Goal: Task Accomplishment & Management: Manage account settings

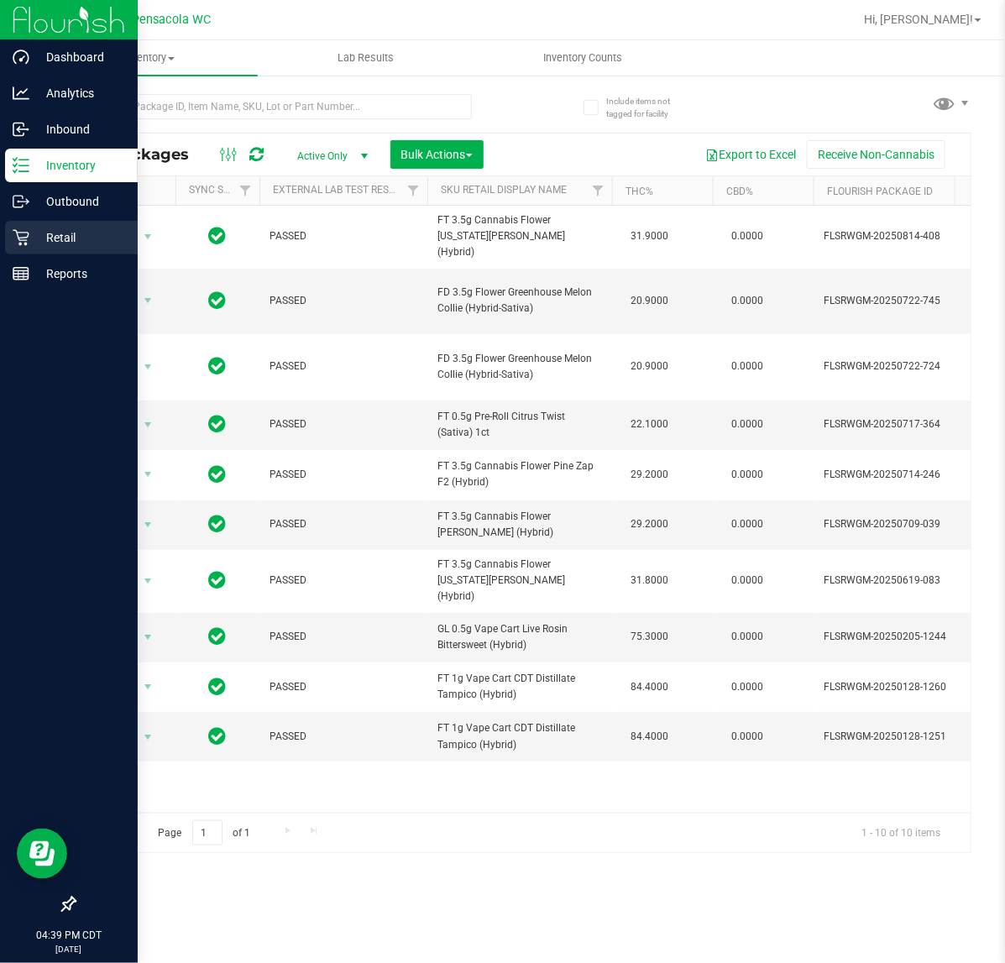
click at [35, 236] on p "Retail" at bounding box center [79, 237] width 101 height 20
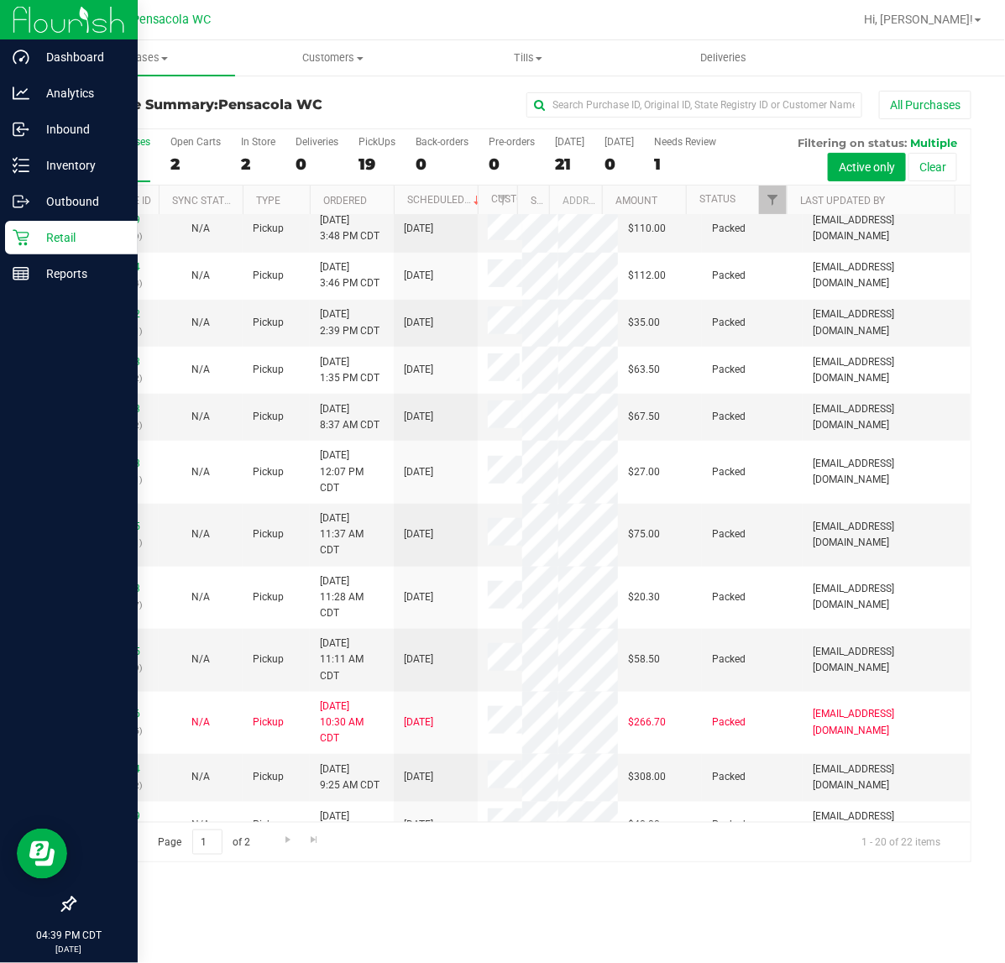
scroll to position [504, 0]
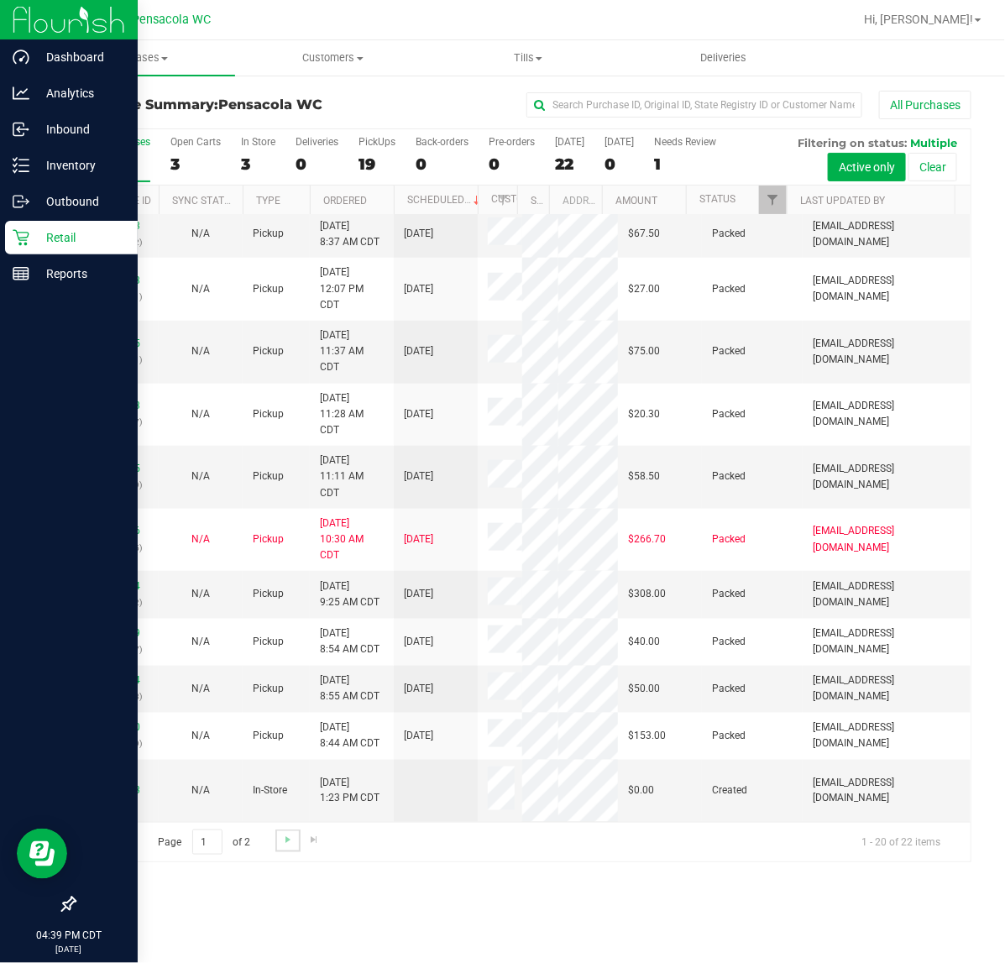
click at [292, 832] on link "Go to the next page" at bounding box center [287, 840] width 24 height 23
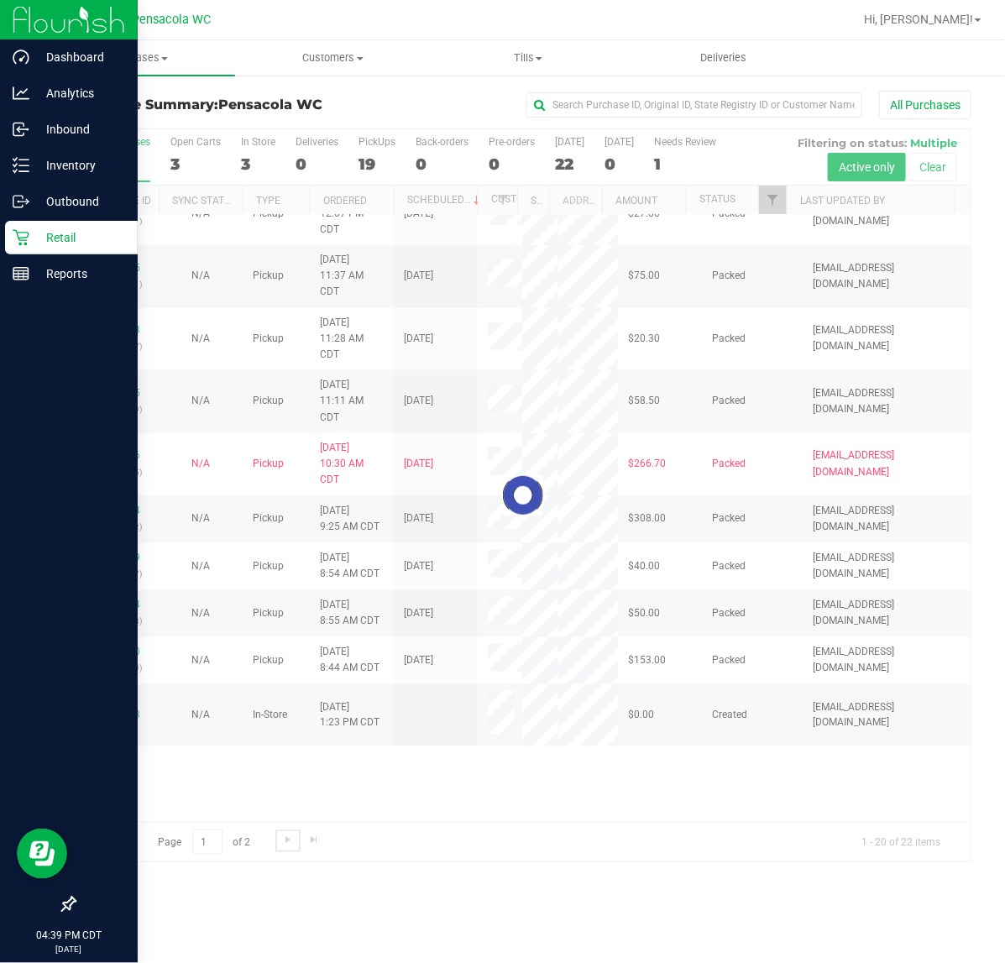
scroll to position [0, 0]
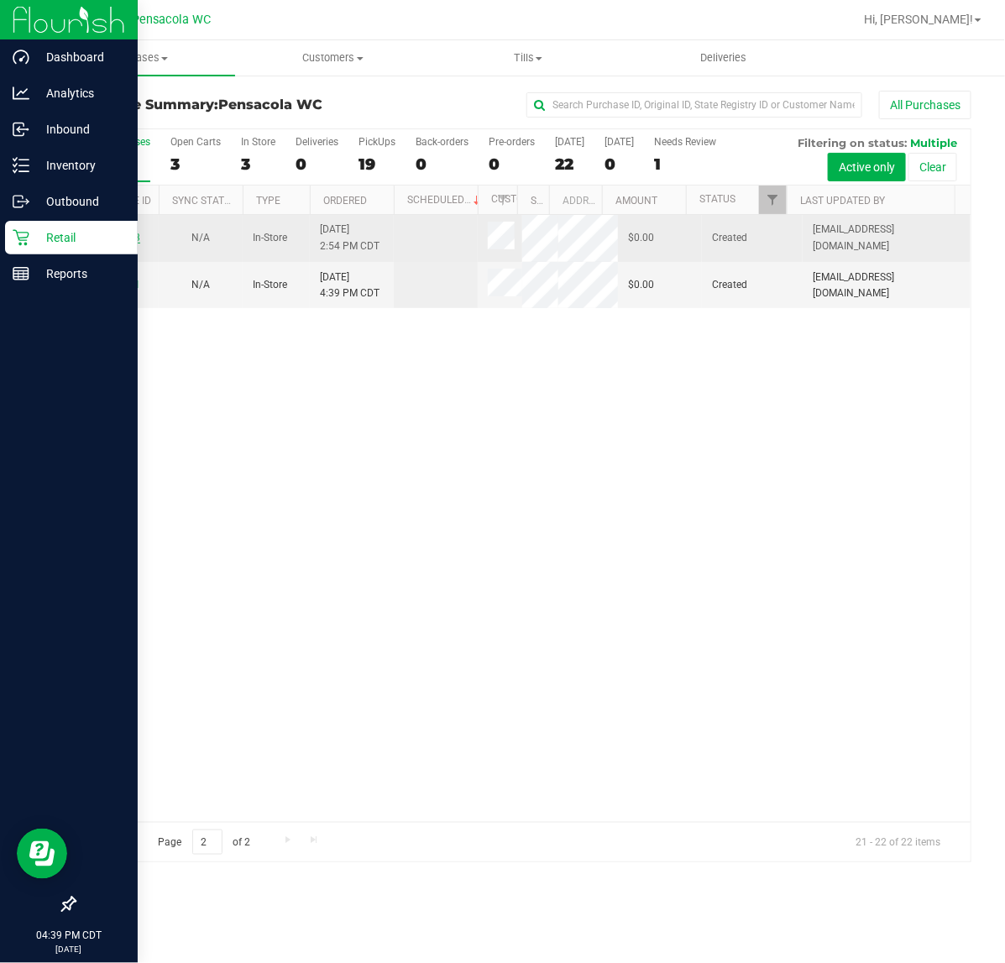
click at [114, 242] on link "11851293" at bounding box center [116, 238] width 47 height 12
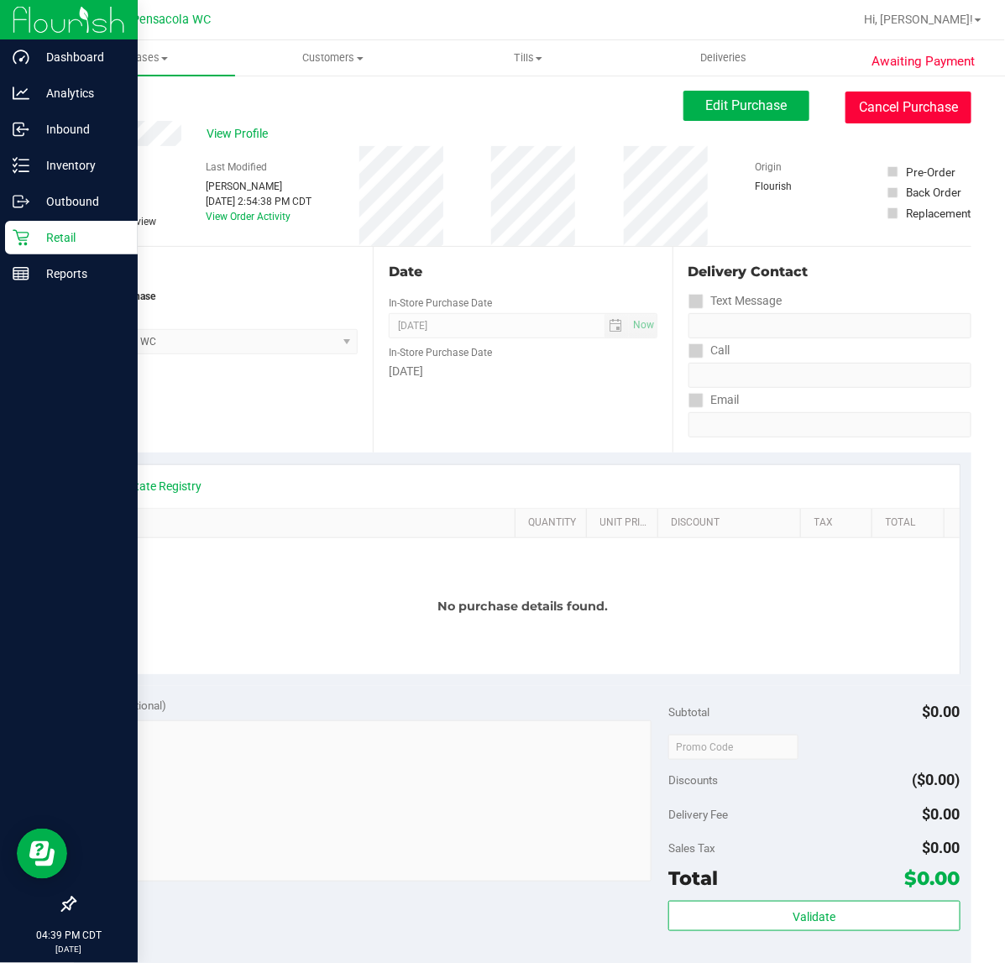
click at [878, 110] on button "Cancel Purchase" at bounding box center [908, 107] width 126 height 32
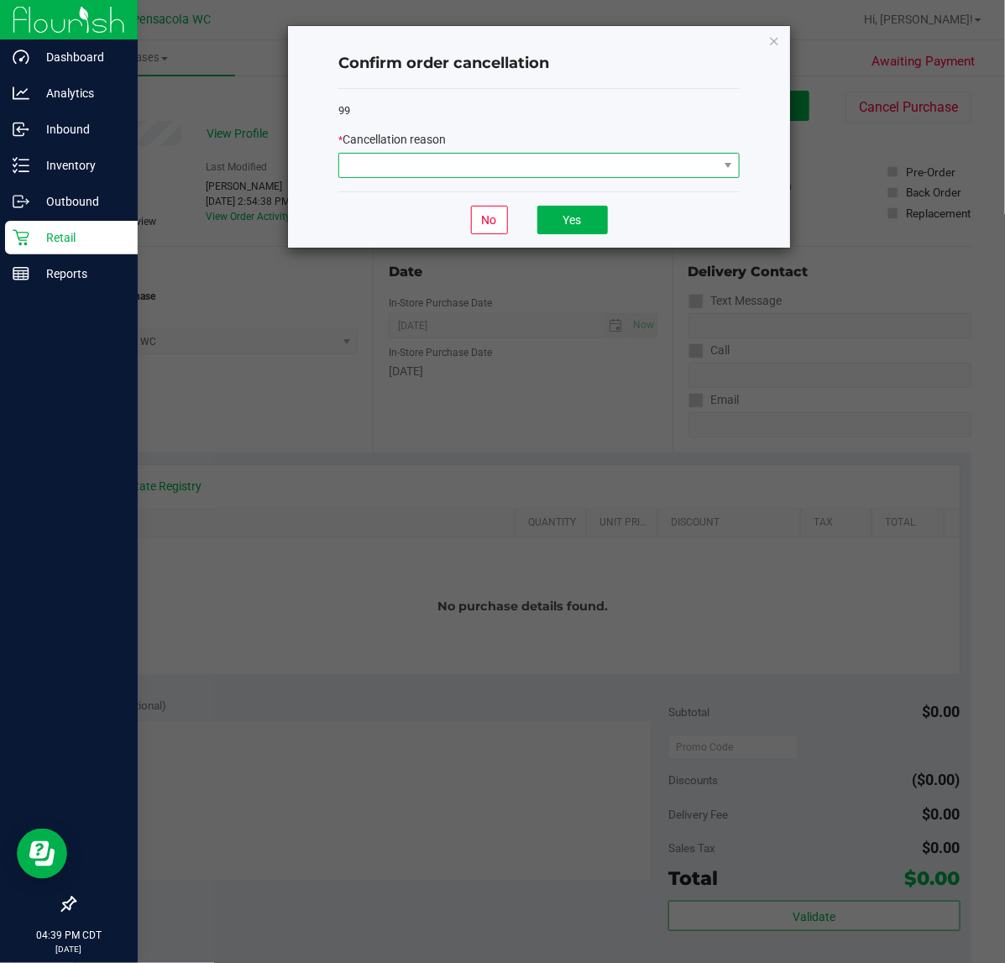
click at [572, 165] on span at bounding box center [528, 166] width 379 height 24
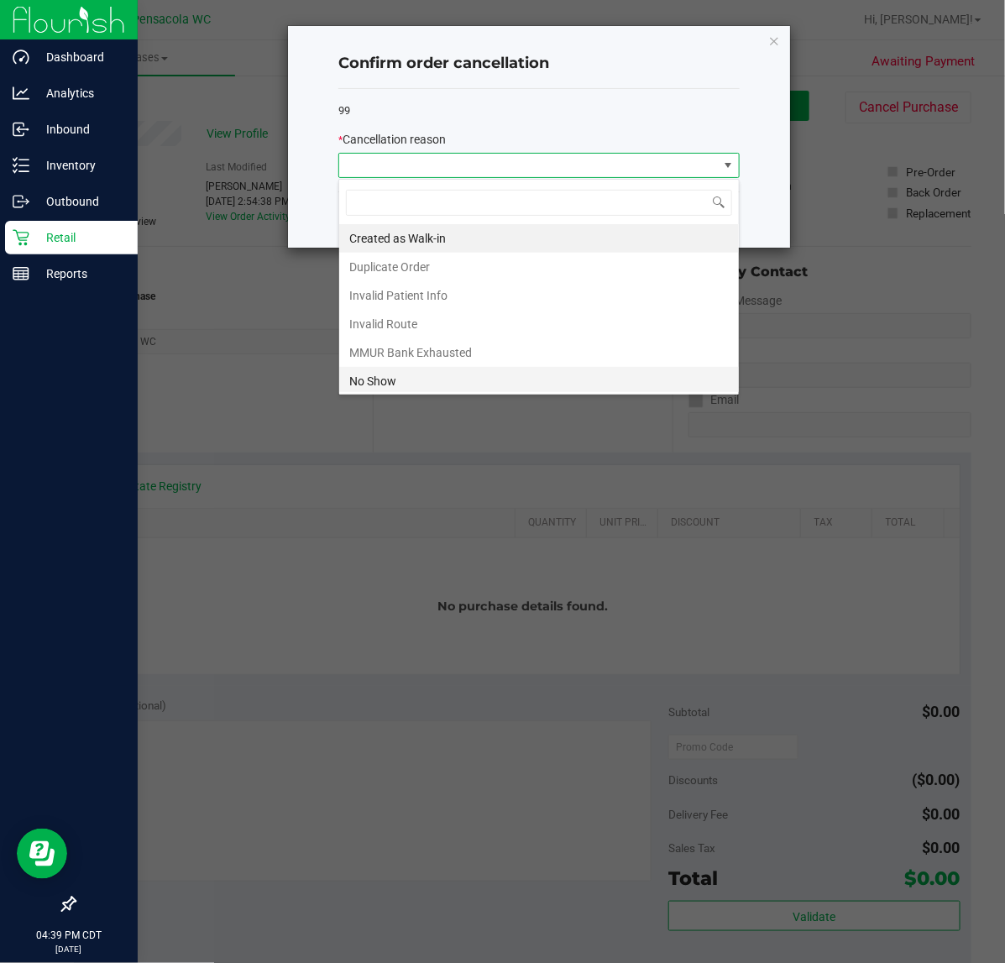
scroll to position [92, 0]
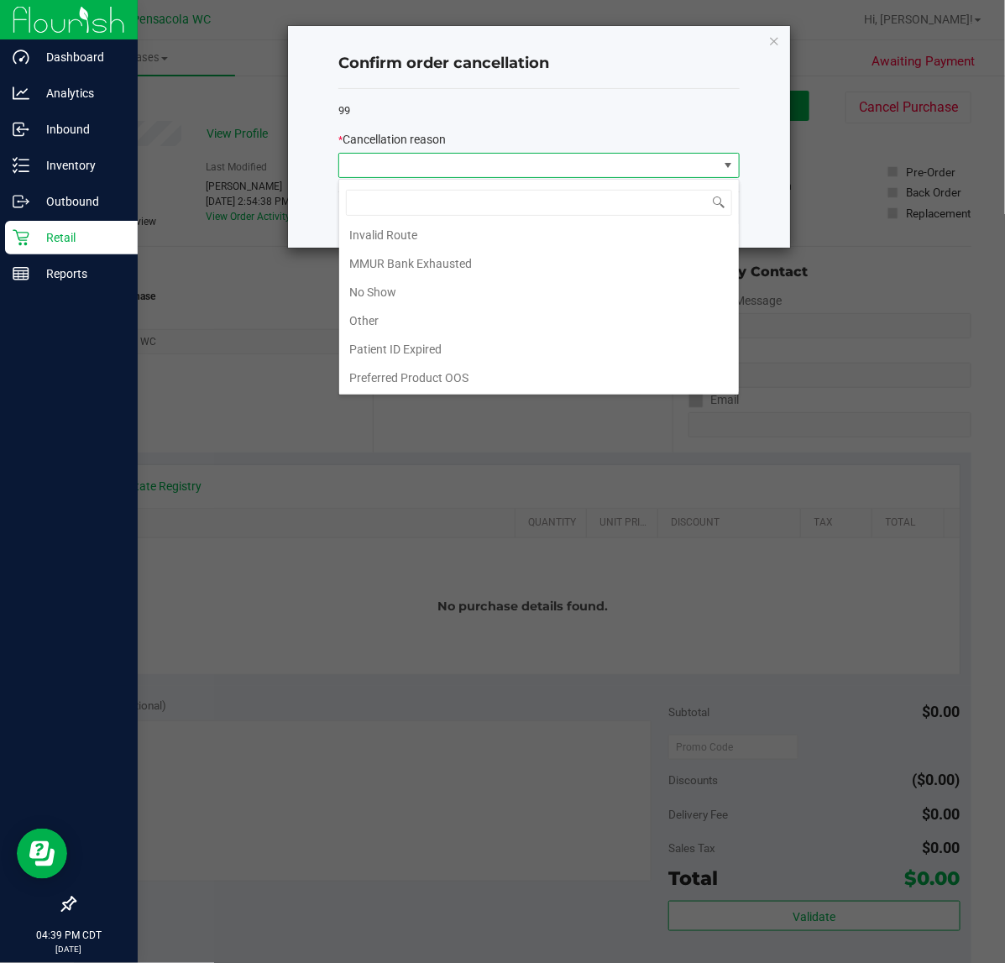
click at [450, 325] on li "Other" at bounding box center [539, 320] width 400 height 29
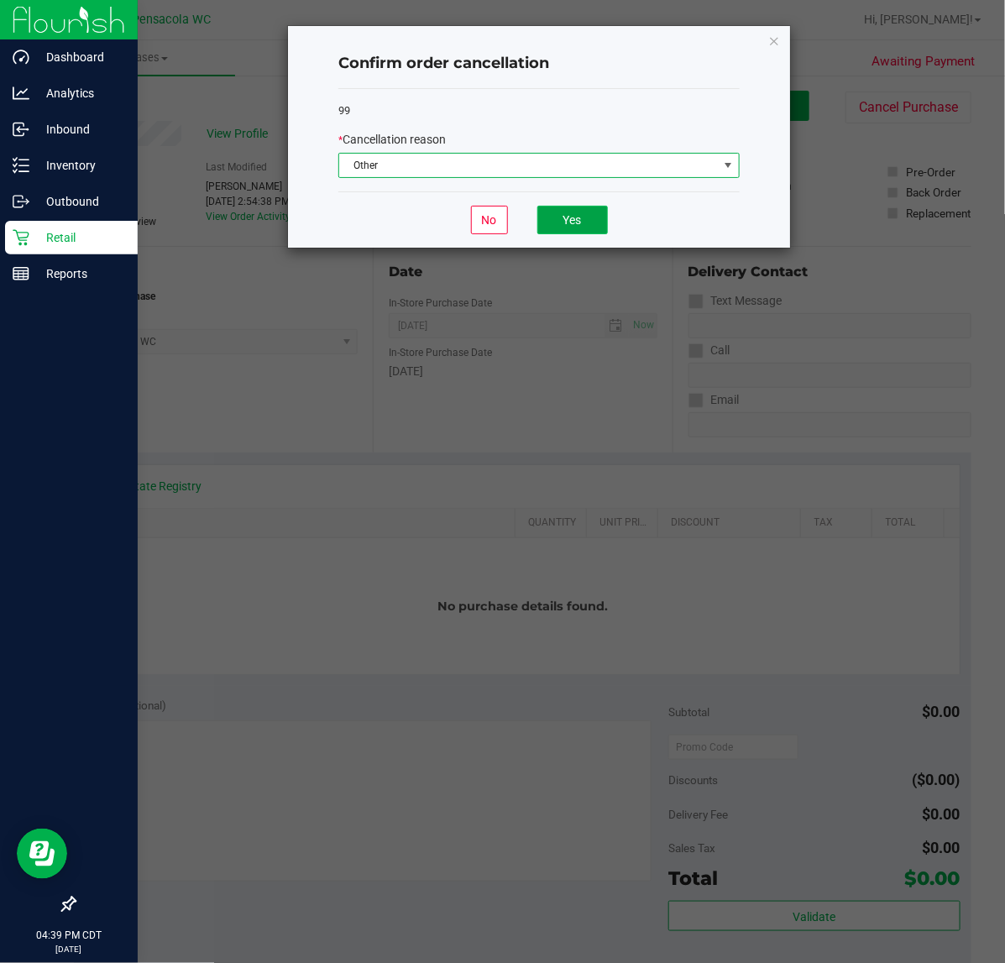
click at [556, 215] on button "Yes" at bounding box center [572, 220] width 71 height 29
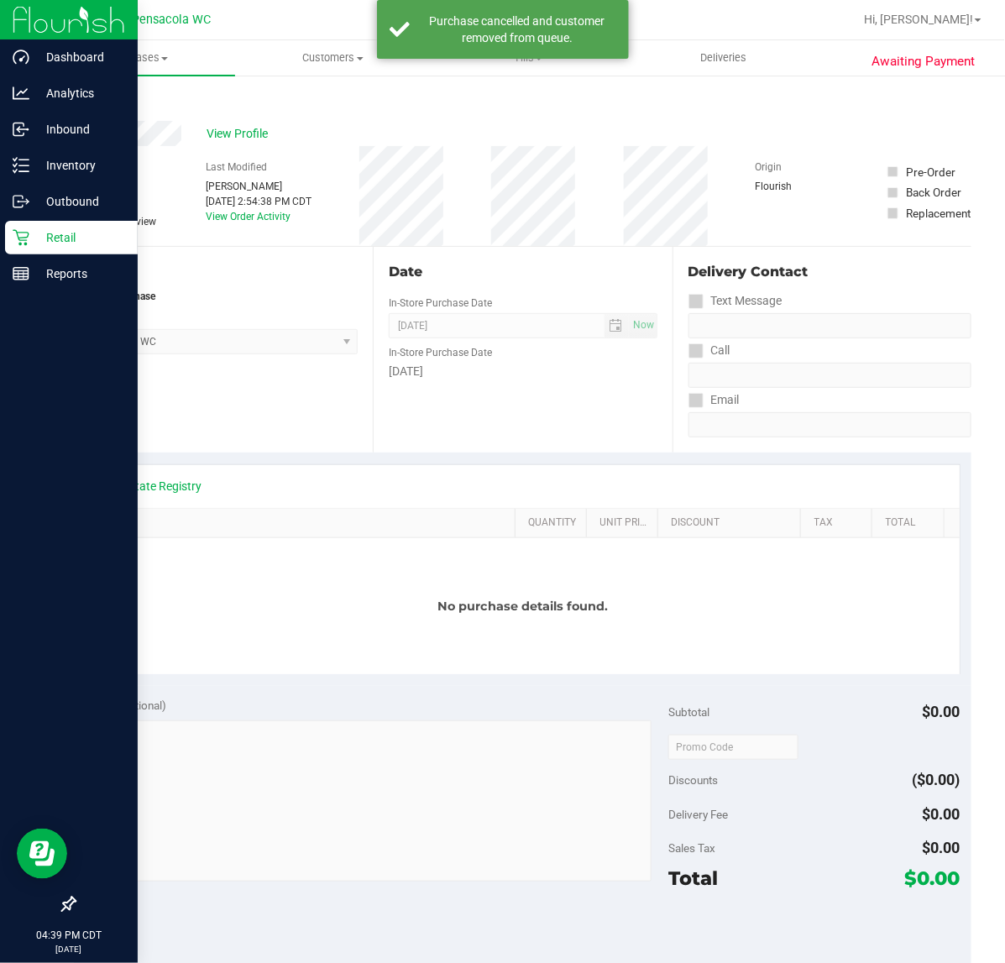
click at [93, 97] on link "Back" at bounding box center [86, 101] width 25 height 12
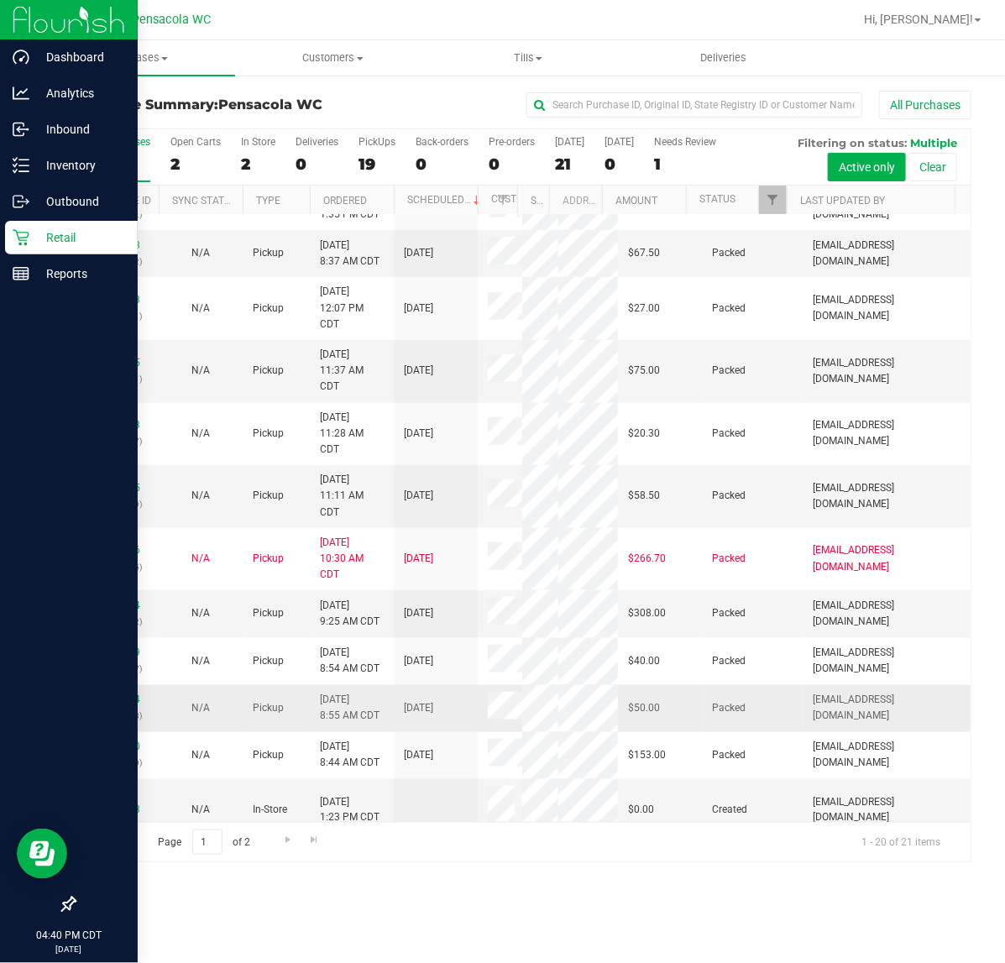
scroll to position [504, 0]
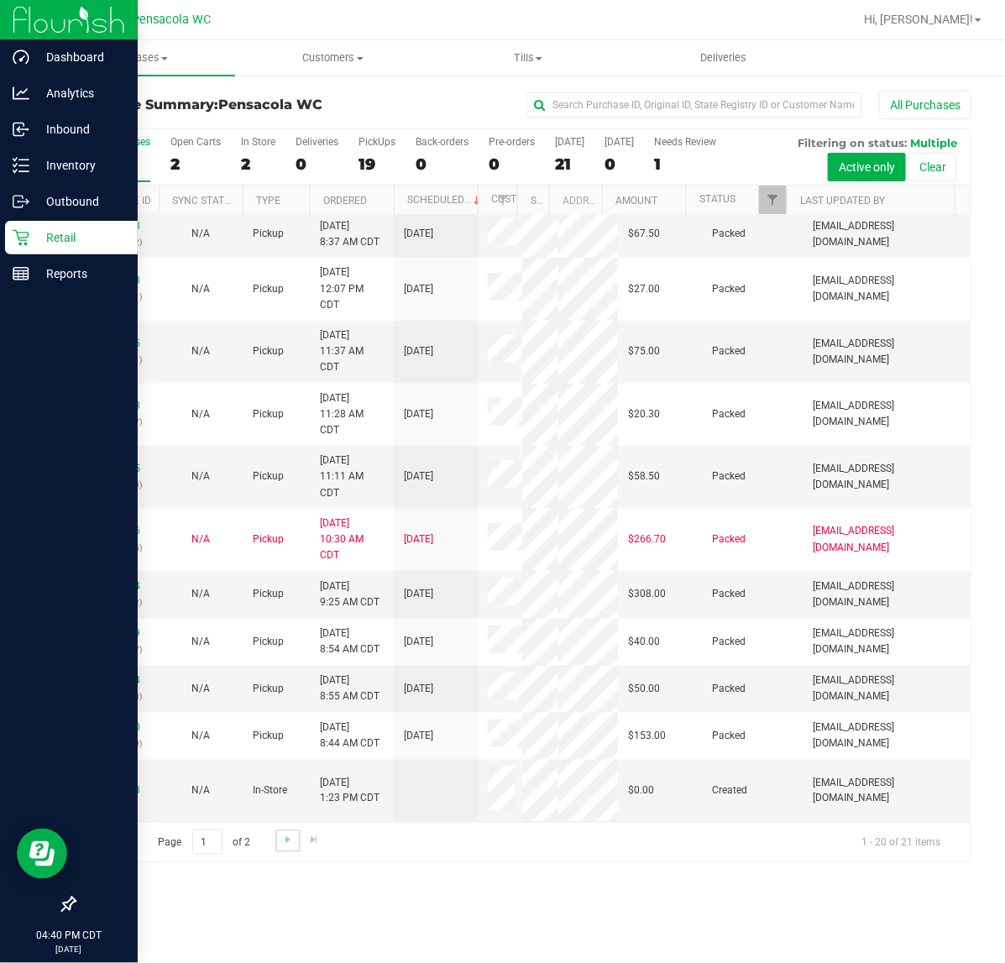
click at [285, 850] on link "Go to the next page" at bounding box center [287, 840] width 24 height 23
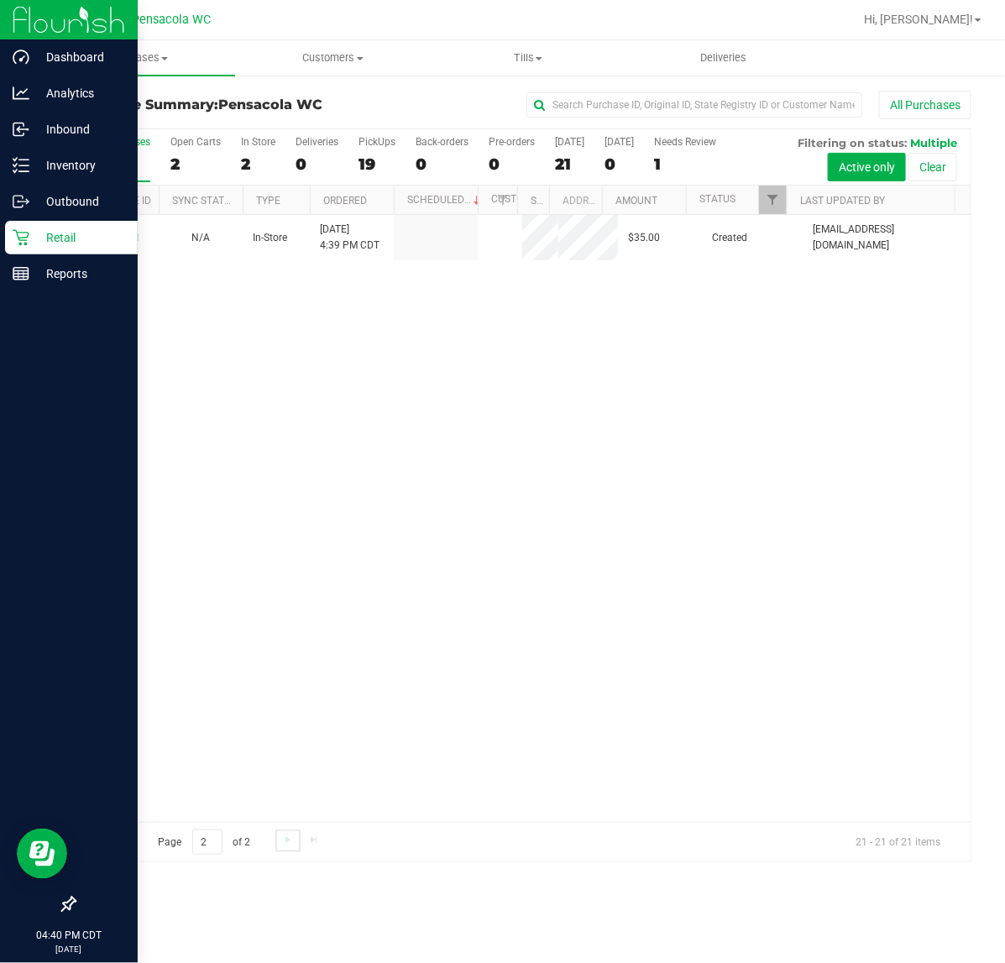
scroll to position [0, 0]
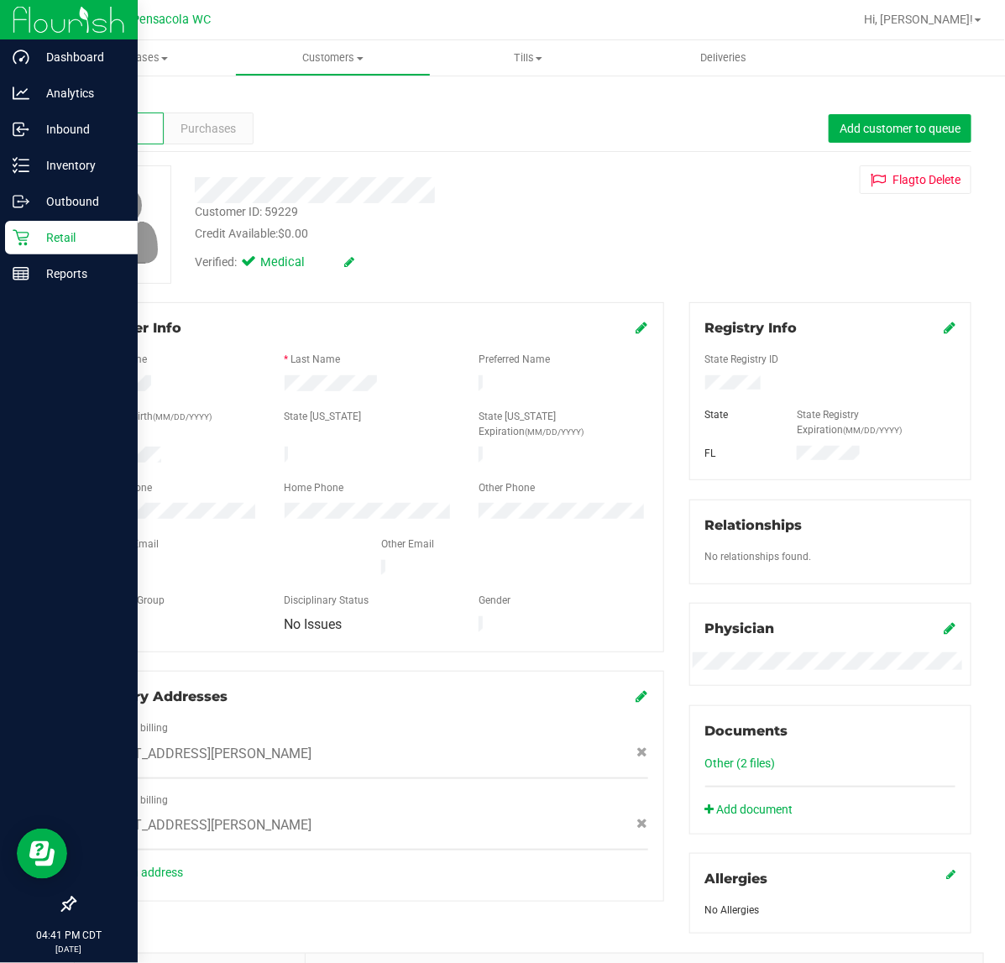
click at [27, 236] on icon at bounding box center [21, 238] width 16 height 16
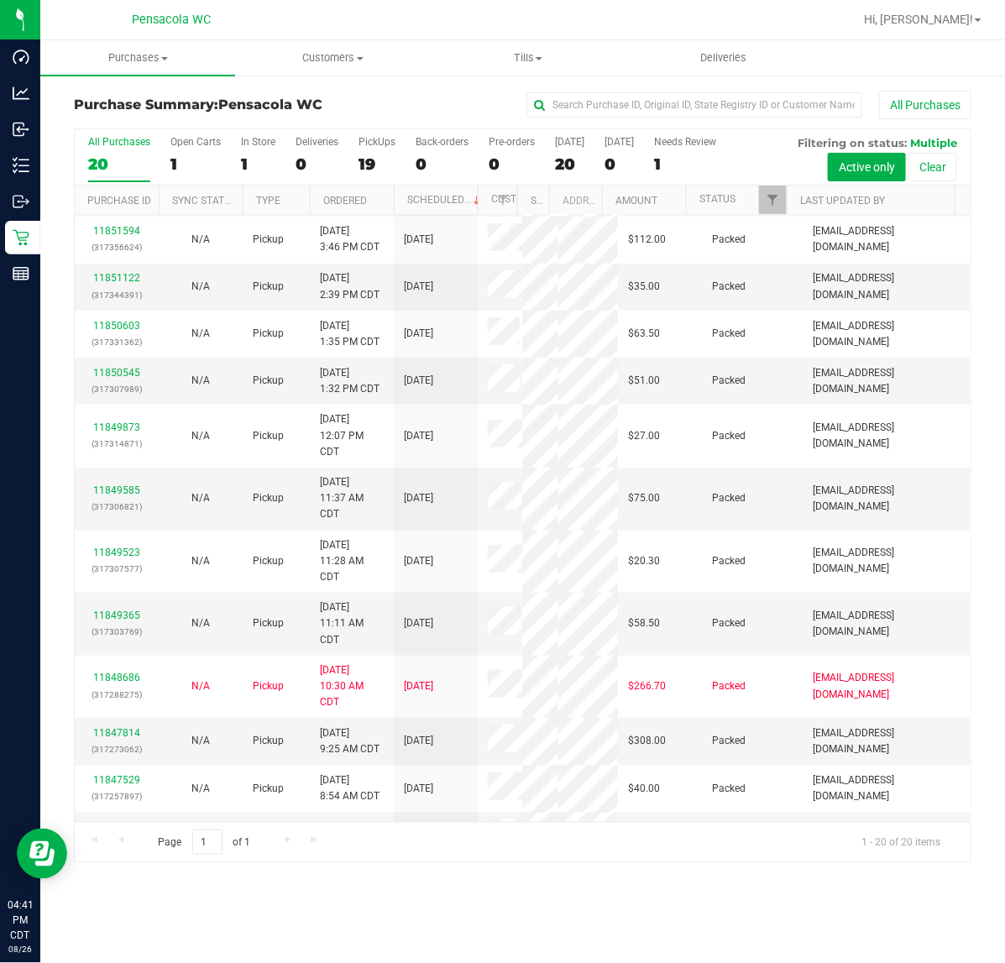
scroll to position [315, 0]
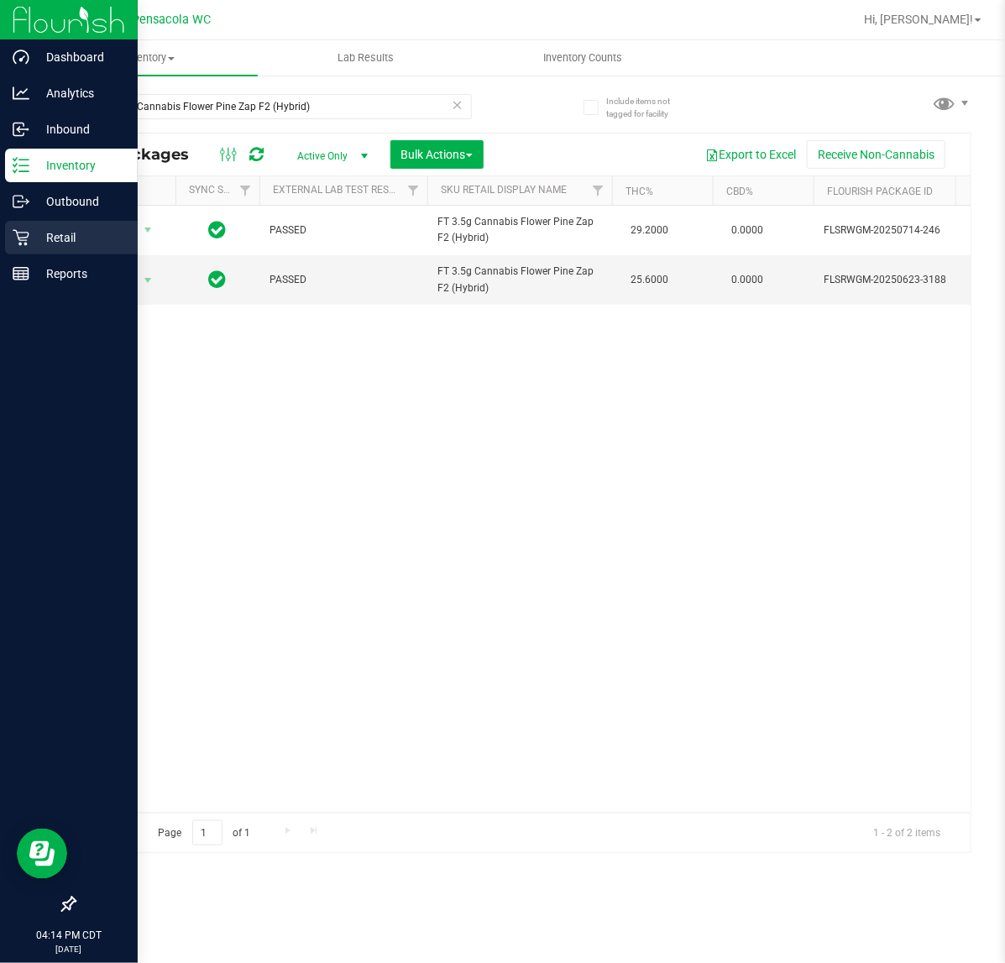
click at [29, 232] on p "Retail" at bounding box center [79, 237] width 101 height 20
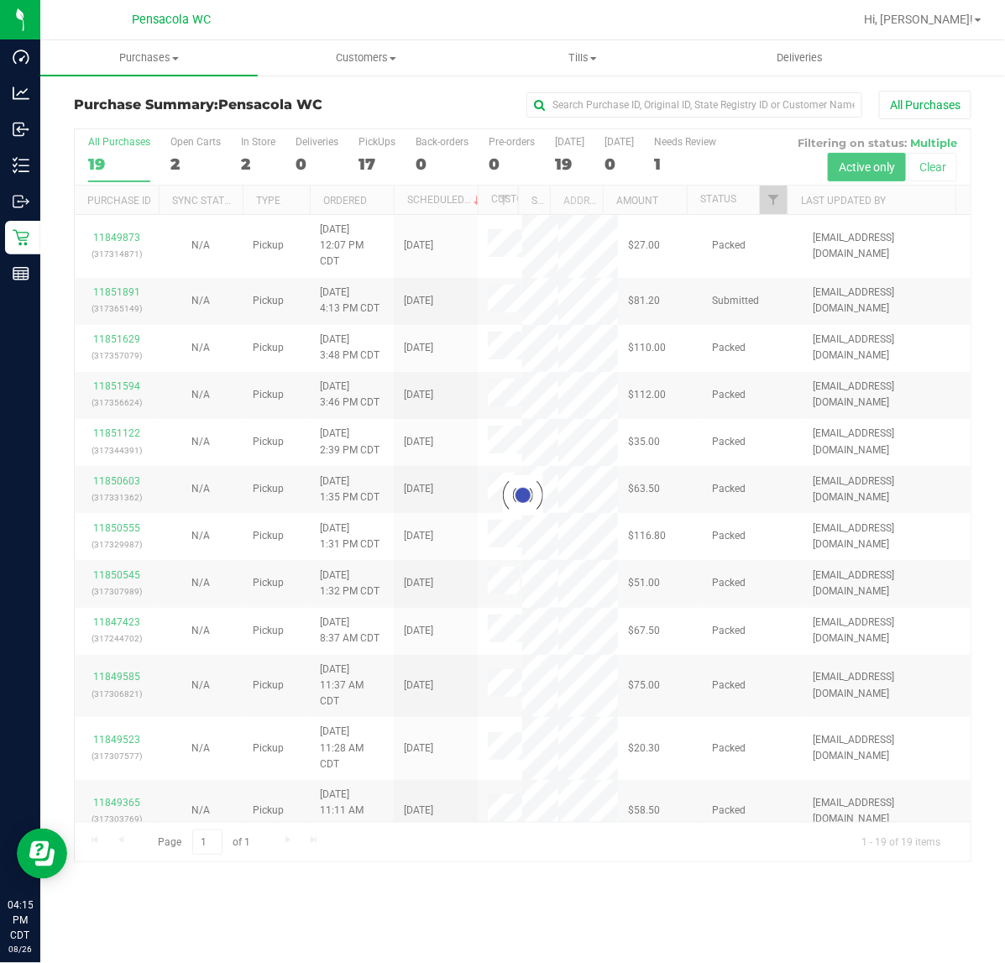
click at [781, 200] on div at bounding box center [523, 495] width 896 height 733
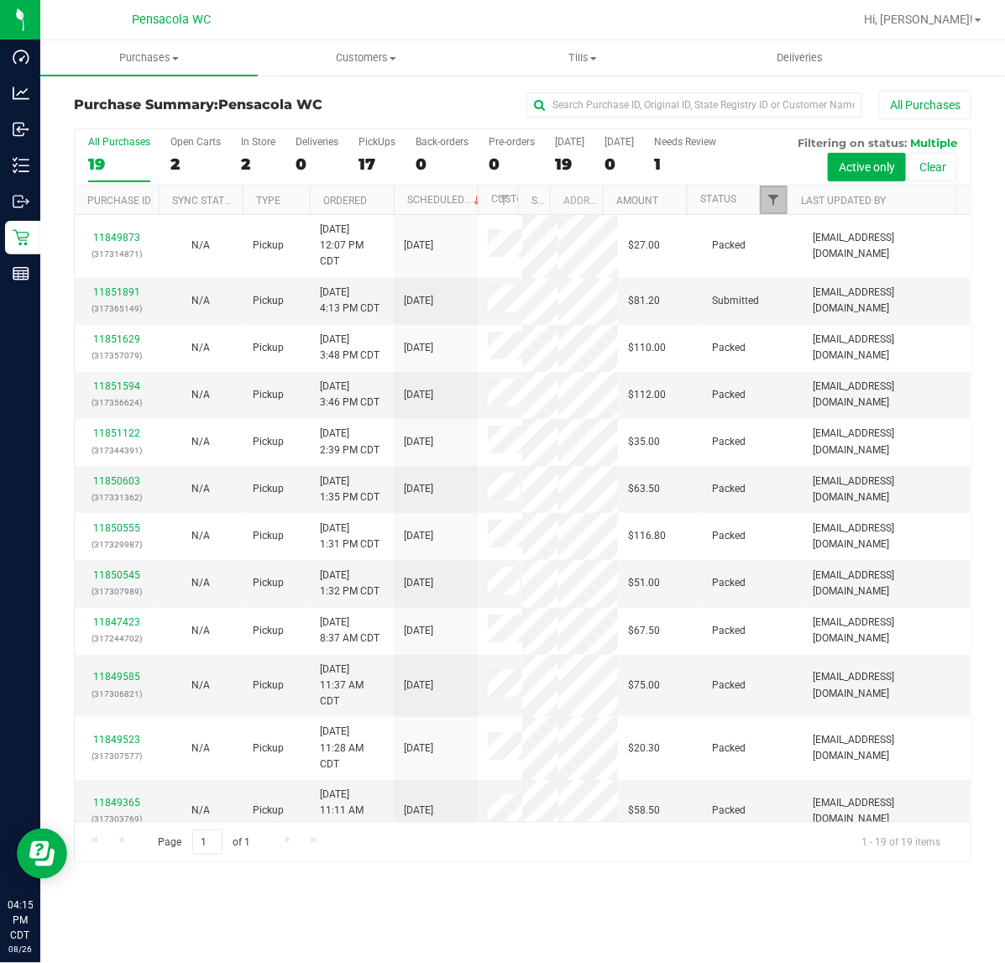
click at [778, 200] on span "Filter" at bounding box center [772, 199] width 13 height 13
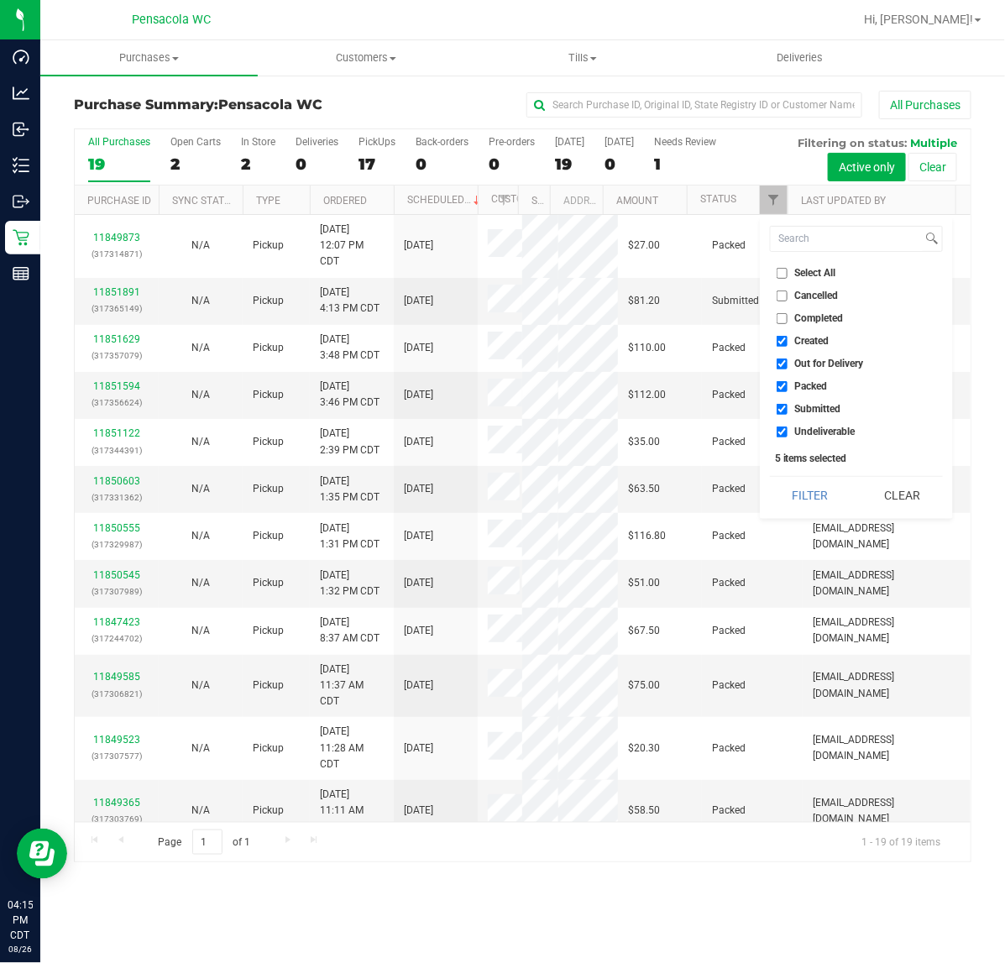
click at [796, 264] on li "Select All" at bounding box center [856, 273] width 173 height 18
click at [800, 271] on span "Select All" at bounding box center [815, 273] width 41 height 10
click at [787, 271] on input "Select All" at bounding box center [781, 273] width 11 height 11
checkbox input "true"
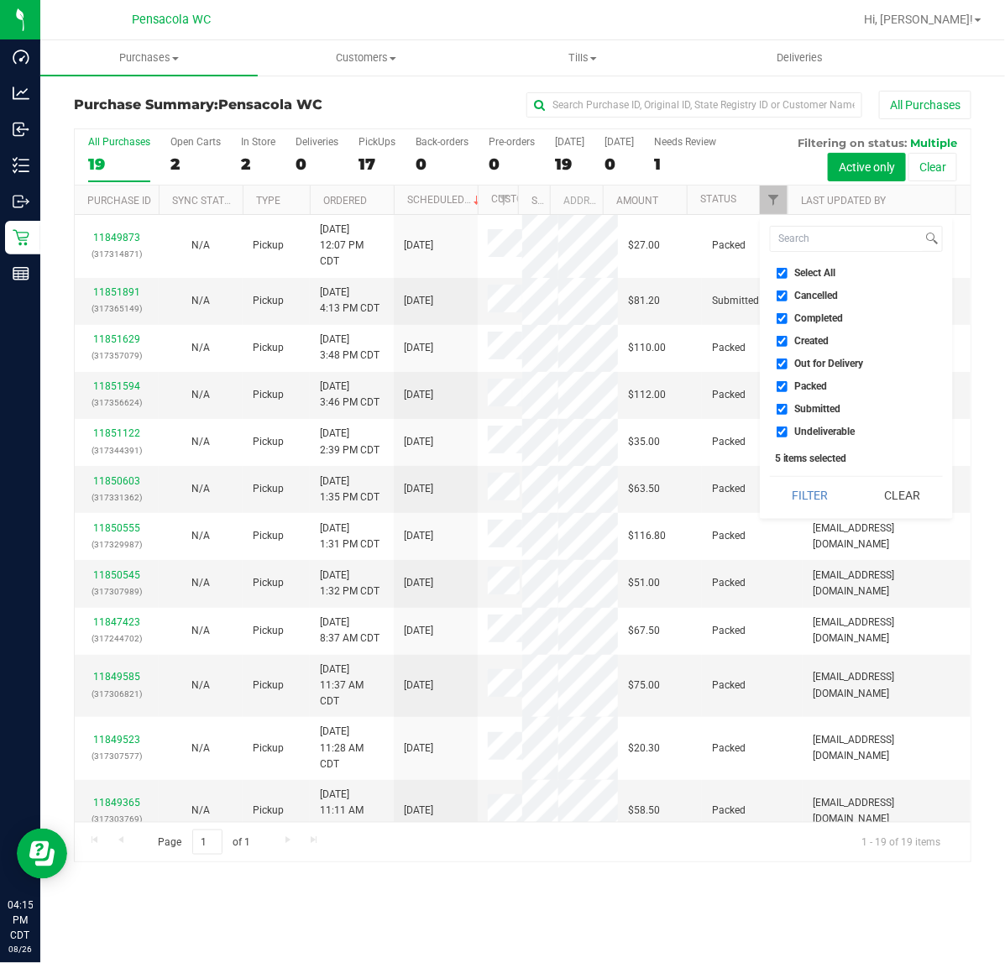
checkbox input "true"
click at [800, 271] on span "Select All" at bounding box center [815, 273] width 41 height 10
click at [787, 271] on input "Select All" at bounding box center [781, 273] width 11 height 11
checkbox input "false"
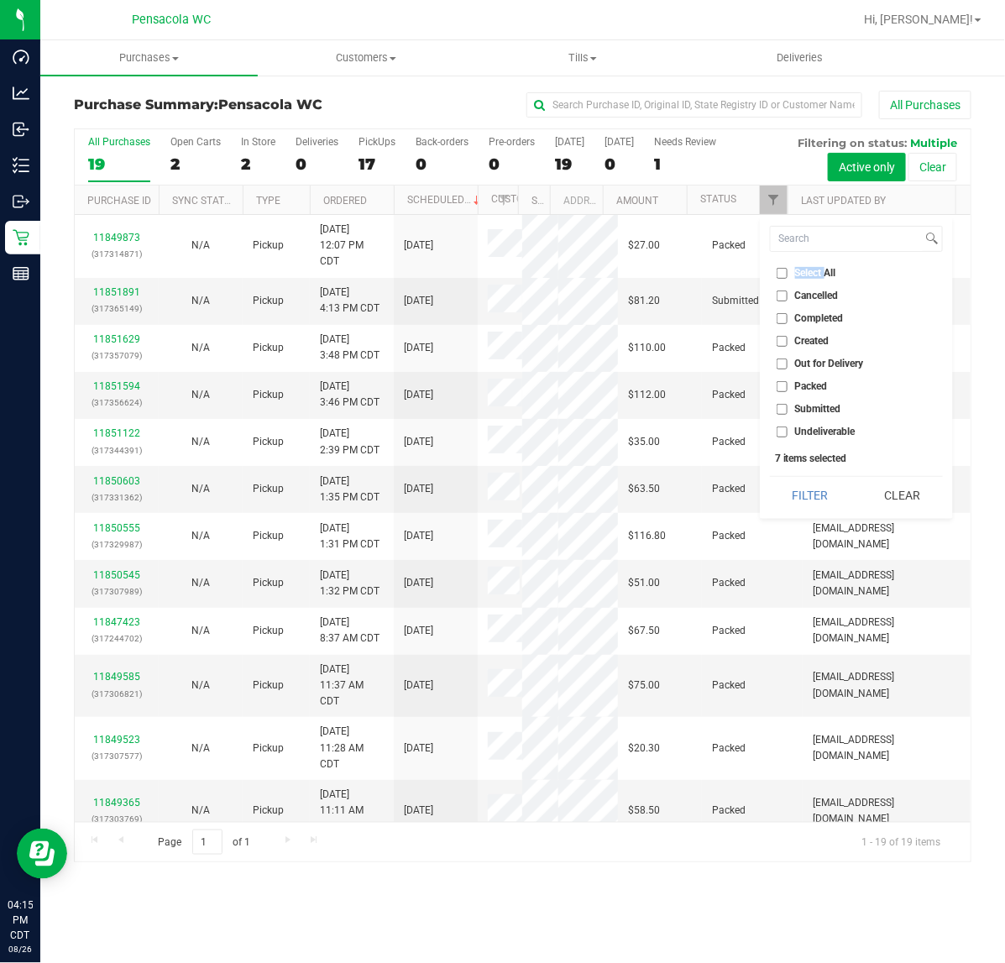
checkbox input "false"
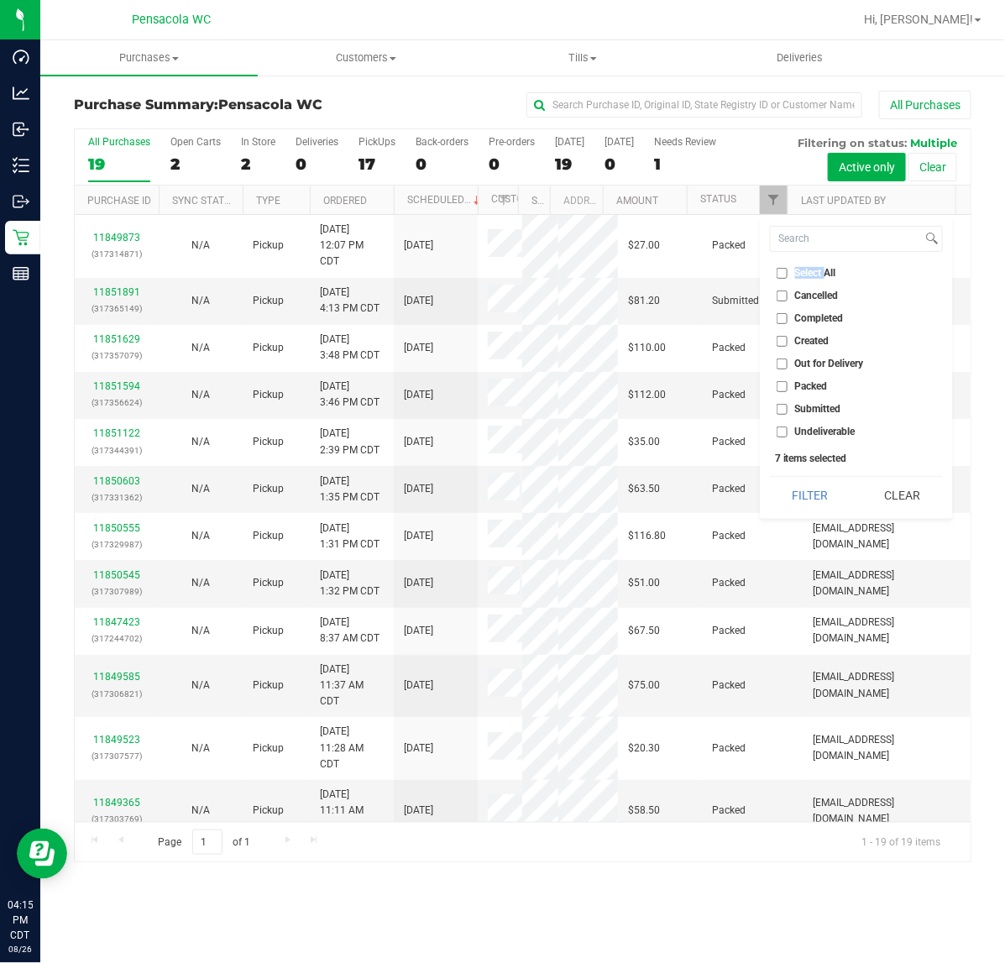
checkbox input "false"
click at [803, 413] on span "Submitted" at bounding box center [818, 409] width 46 height 10
click at [787, 413] on input "Submitted" at bounding box center [781, 409] width 11 height 11
checkbox input "true"
click at [815, 501] on button "Filter" at bounding box center [810, 495] width 81 height 37
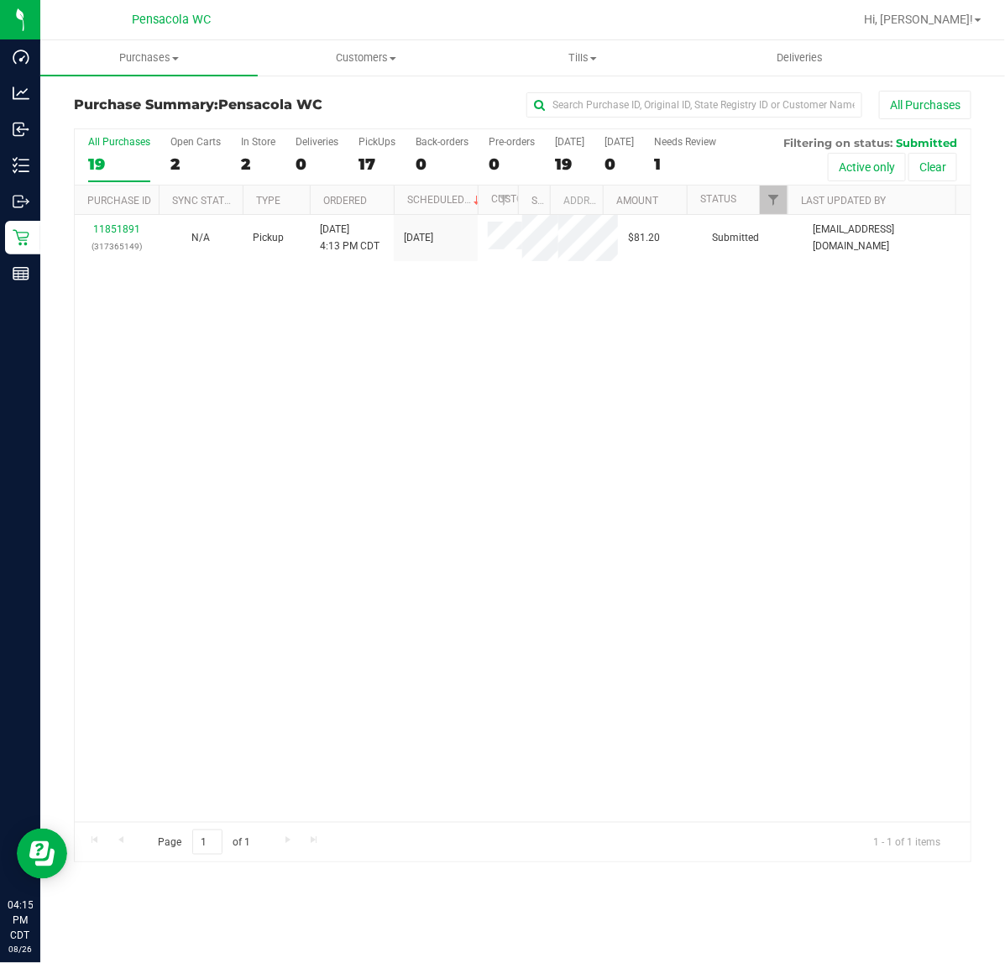
click at [590, 498] on div "11851891 (317365149) N/A Pickup 8/26/2025 4:13 PM CDT 8/26/2025 $81.20 Submitte…" at bounding box center [523, 518] width 896 height 607
drag, startPoint x: 518, startPoint y: 210, endPoint x: 561, endPoint y: 207, distance: 42.9
click at [561, 207] on div "Purchase ID Sync Status Type Ordered Scheduled Customer State Registry ID Addre…" at bounding box center [515, 199] width 881 height 29
click at [567, 455] on div "11851891 (317365149) N/A Pickup 8/26/2025 4:13 PM CDT 8/26/2025 $81.20 Submitte…" at bounding box center [523, 518] width 896 height 607
click at [615, 554] on div "11851891 (317365149) N/A Pickup 8/26/2025 4:13 PM CDT 8/26/2025 $81.20 Submitte…" at bounding box center [523, 518] width 896 height 607
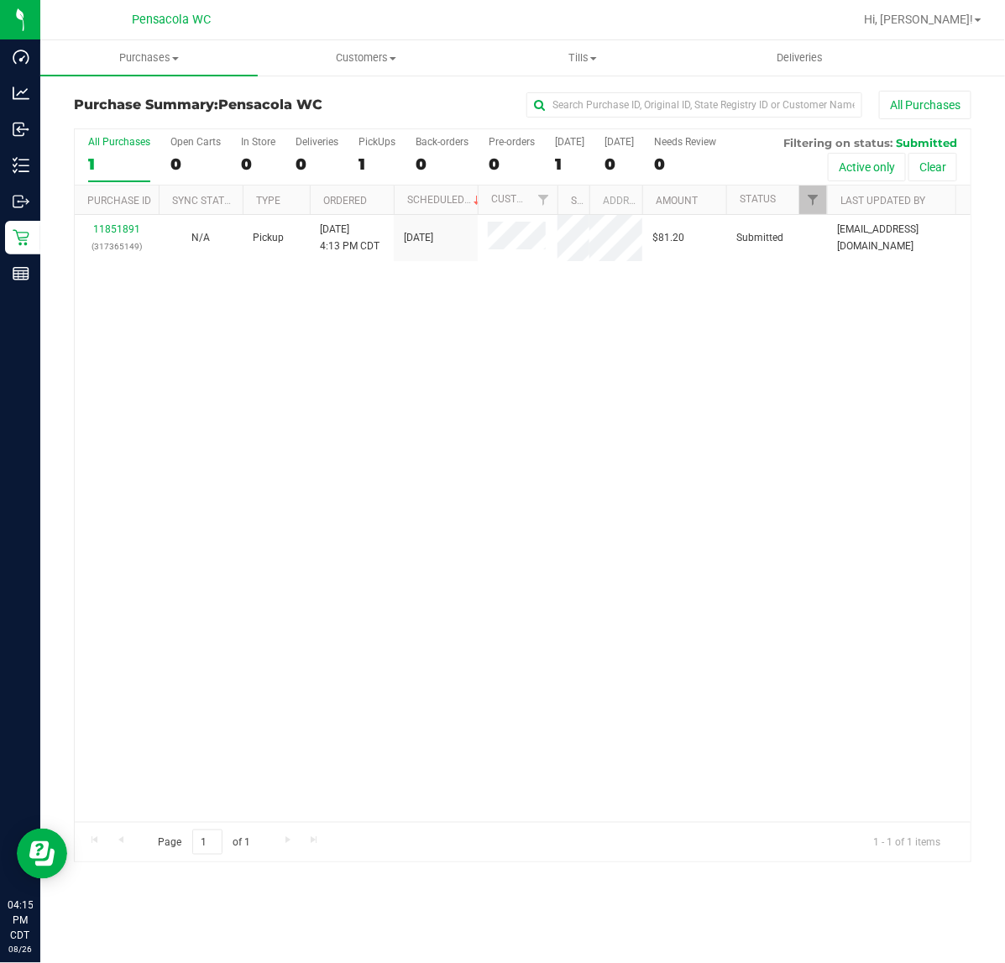
click at [663, 451] on div "11851891 (317365149) N/A Pickup 8/26/2025 4:13 PM CDT 8/26/2025 $81.20 Submitte…" at bounding box center [523, 518] width 896 height 607
click at [817, 478] on div "No results found." at bounding box center [523, 575] width 896 height 720
